Goal: Task Accomplishment & Management: Manage account settings

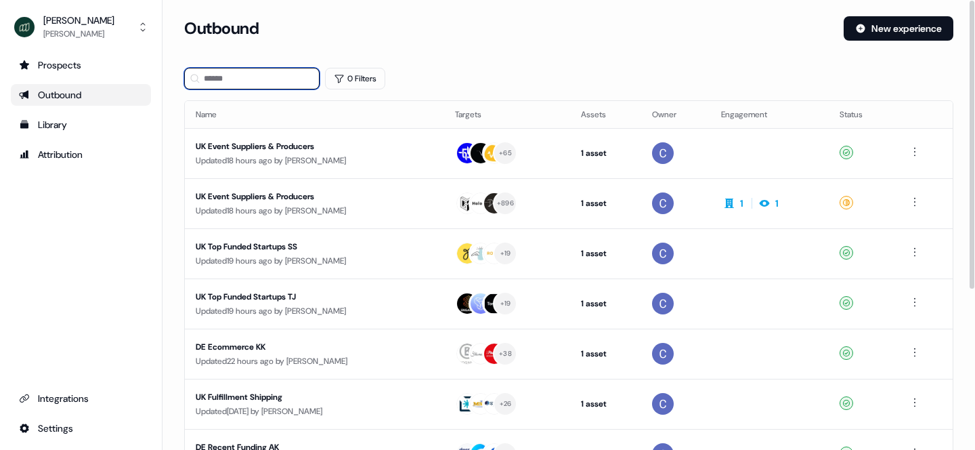
click at [263, 79] on input at bounding box center [251, 79] width 135 height 22
type input "******"
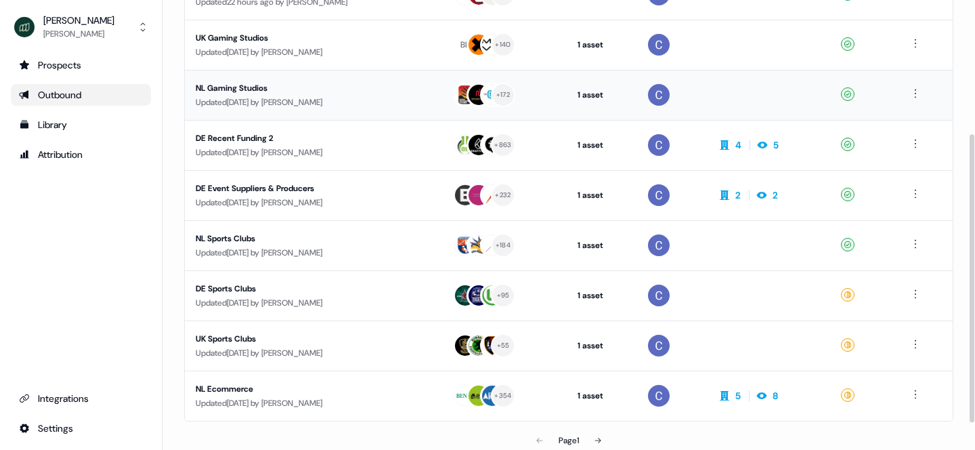
scroll to position [222, 0]
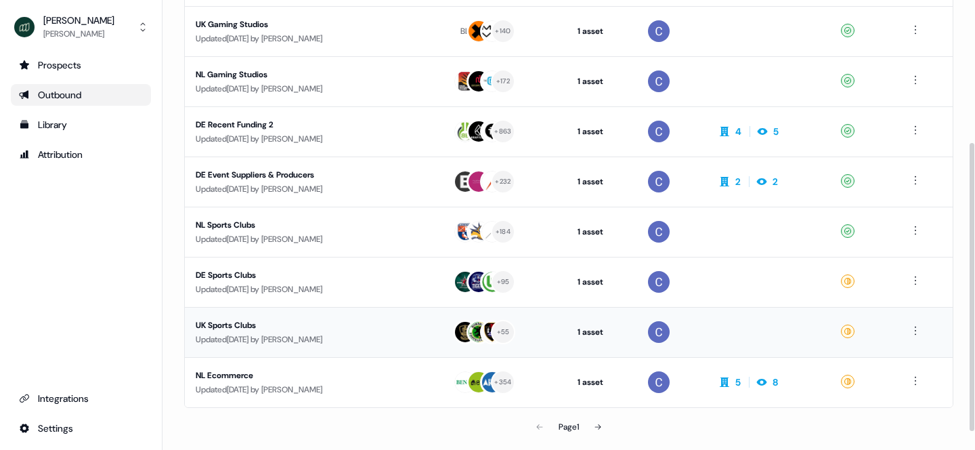
click at [239, 325] on div "UK Sports Clubs" at bounding box center [314, 325] width 236 height 14
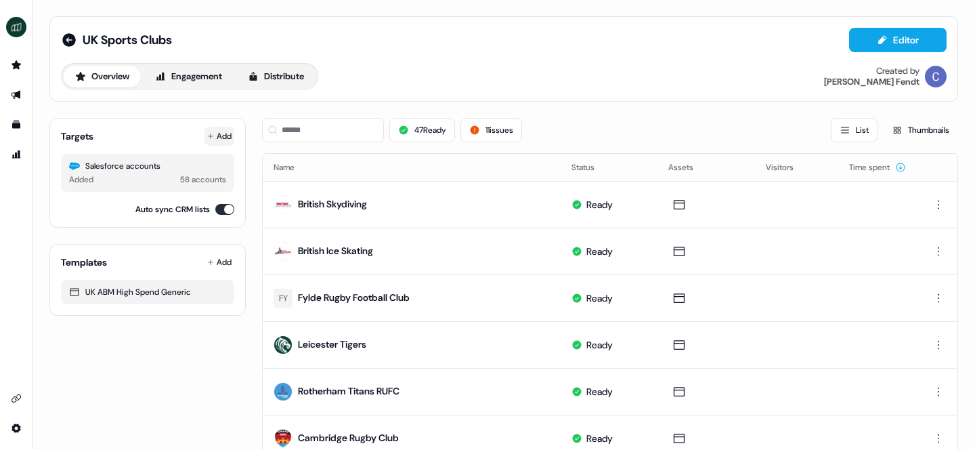
click at [217, 133] on button "Add" at bounding box center [219, 136] width 30 height 19
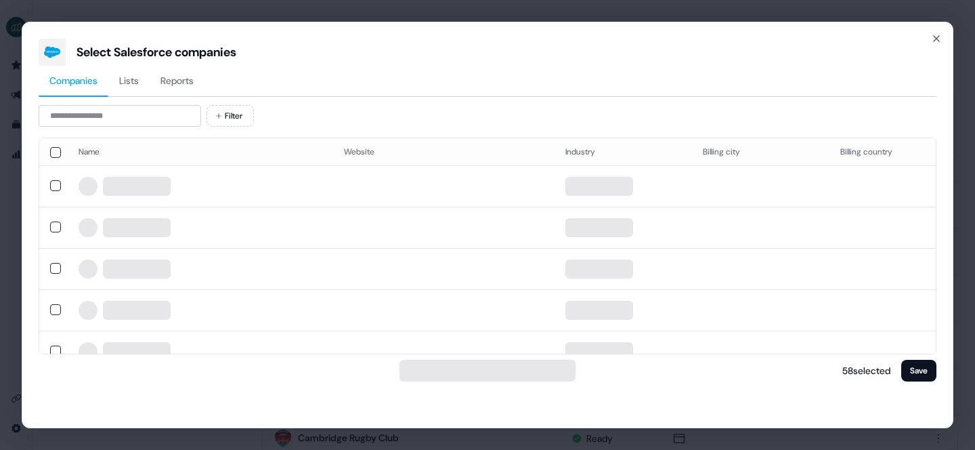
click at [187, 89] on button "Reports" at bounding box center [177, 81] width 55 height 31
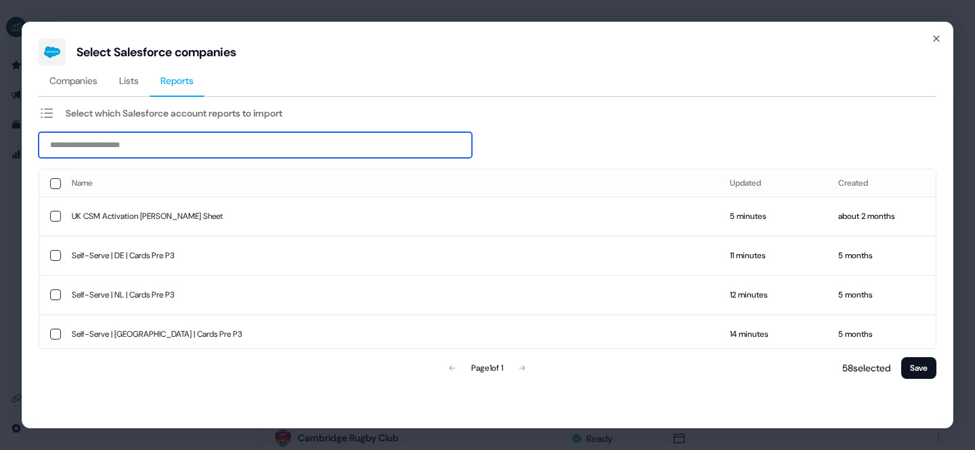
click at [166, 149] on input at bounding box center [255, 145] width 433 height 26
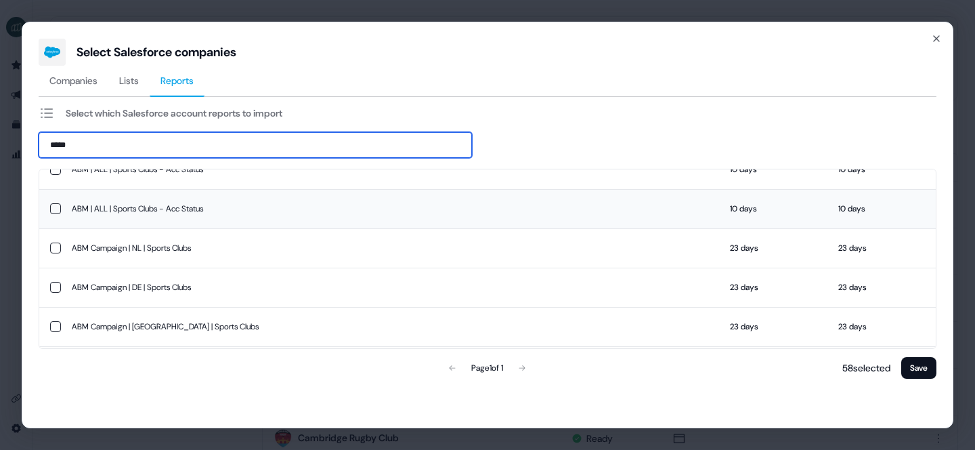
scroll to position [51, 0]
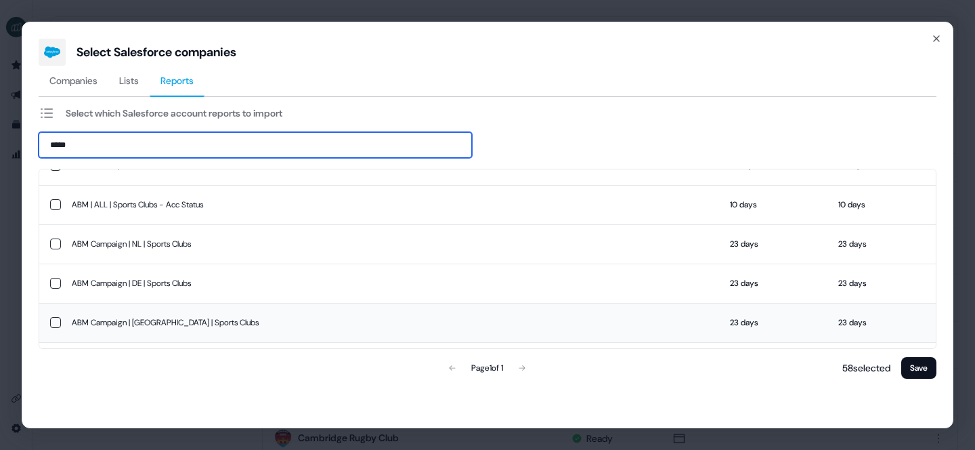
type input "*****"
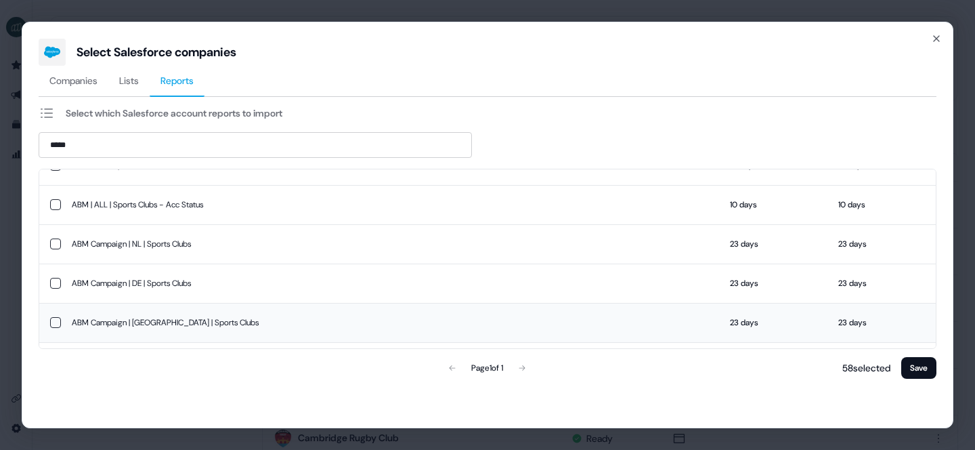
click at [174, 323] on td "ABM Campaign | UK | Sports Clubs" at bounding box center [390, 322] width 658 height 39
click at [917, 370] on button "Save" at bounding box center [918, 368] width 35 height 22
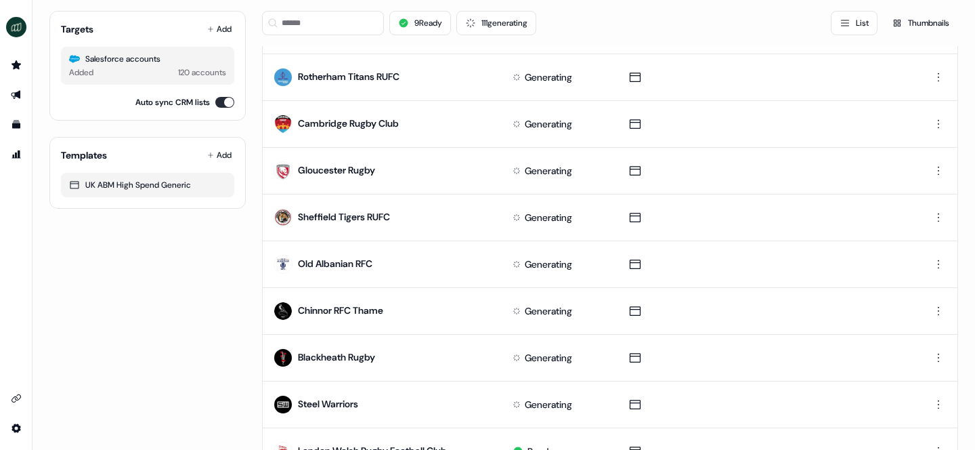
scroll to position [0, 0]
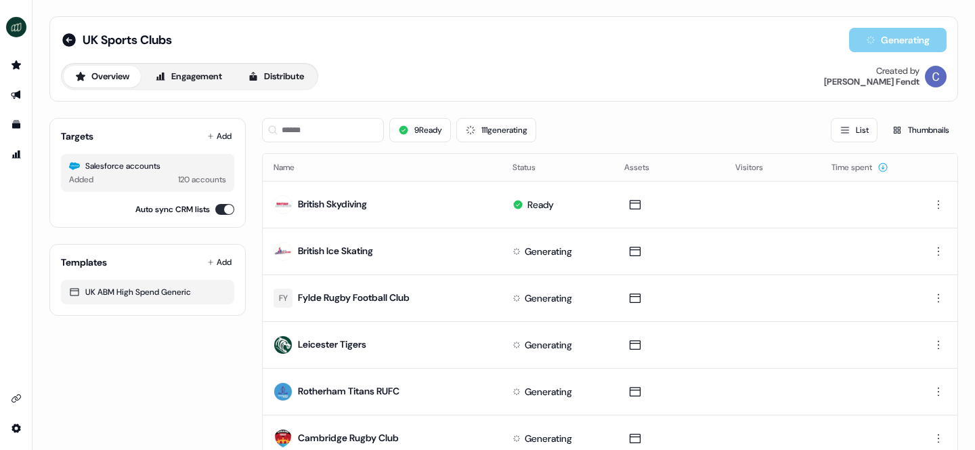
click at [593, 123] on div "9 Ready 111 generating List Thumbnails" at bounding box center [610, 130] width 696 height 24
click at [525, 383] on td "Generating" at bounding box center [558, 391] width 112 height 47
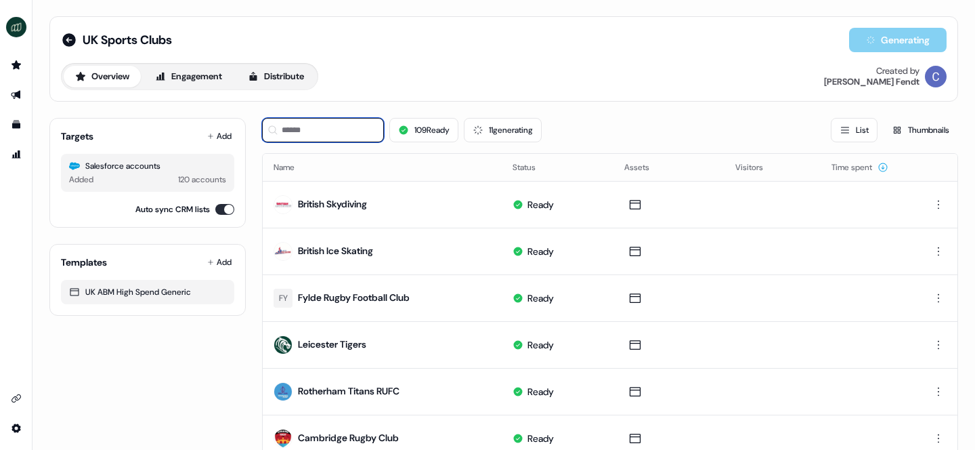
click at [336, 133] on input at bounding box center [323, 130] width 122 height 24
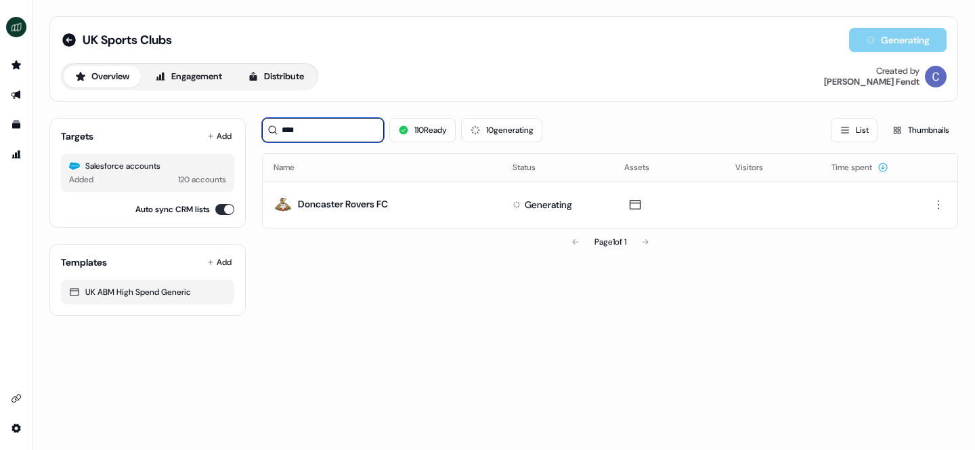
type input "****"
